Goal: Information Seeking & Learning: Learn about a topic

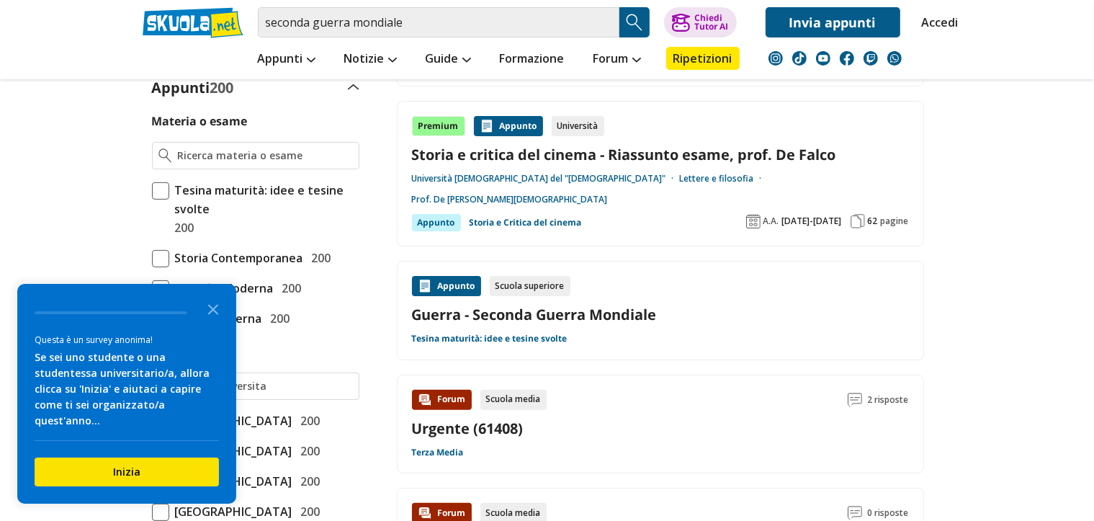
click at [216, 323] on icon "Close the survey" at bounding box center [213, 308] width 29 height 29
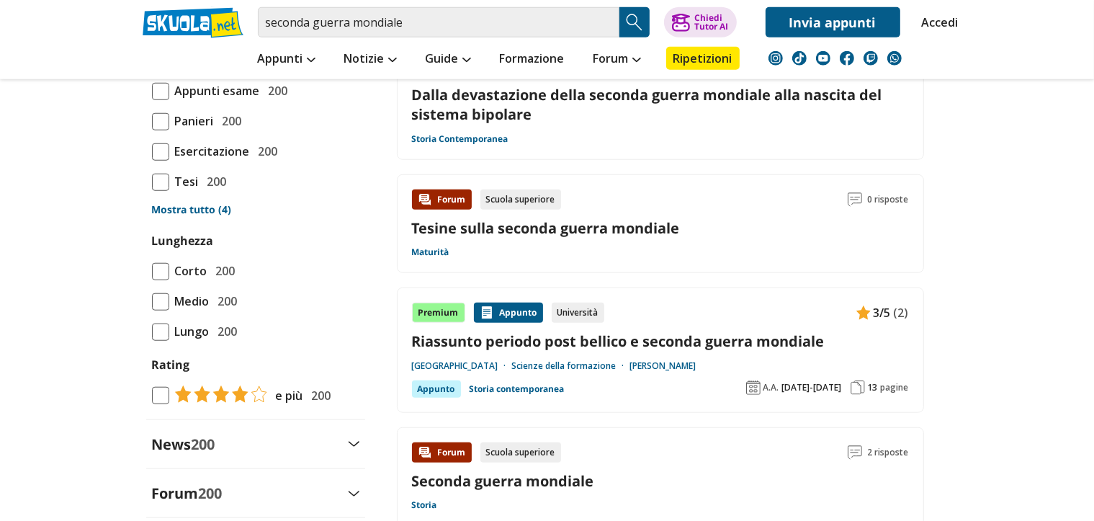
scroll to position [1297, 0]
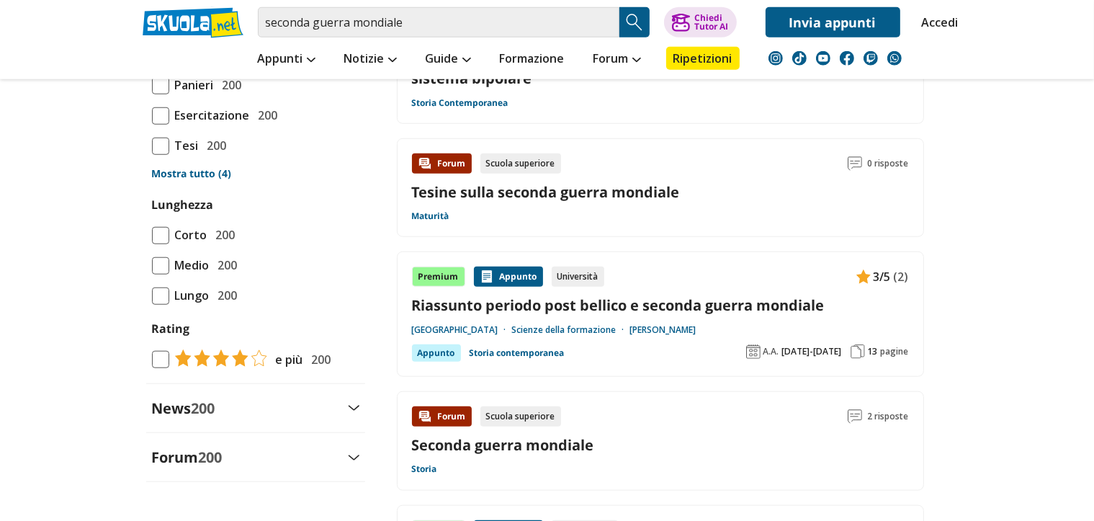
click at [166, 64] on span at bounding box center [160, 55] width 17 height 17
click at [152, 55] on input "Appunti esame 200" at bounding box center [152, 55] width 0 height 0
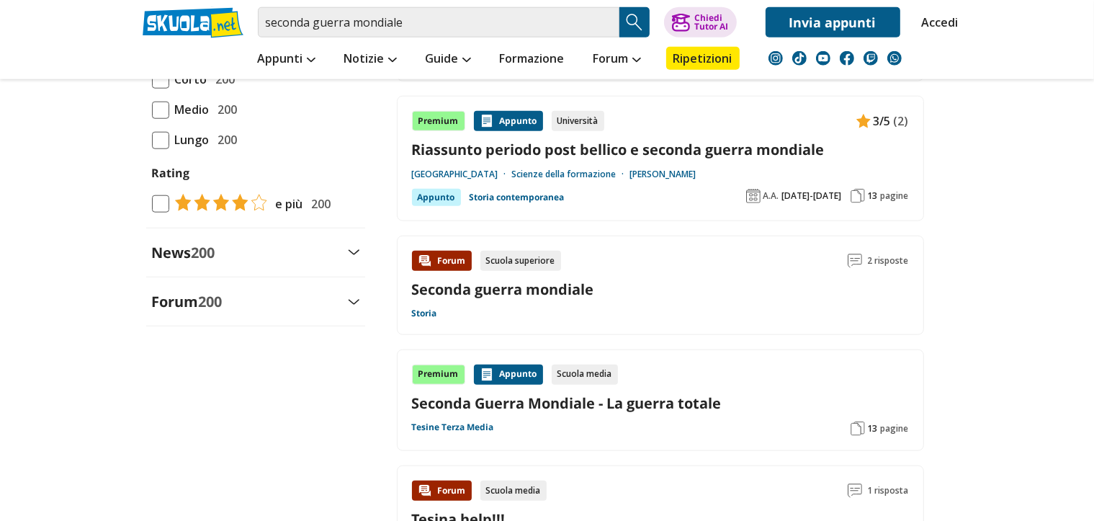
scroll to position [1585, 0]
